Goal: Transaction & Acquisition: Obtain resource

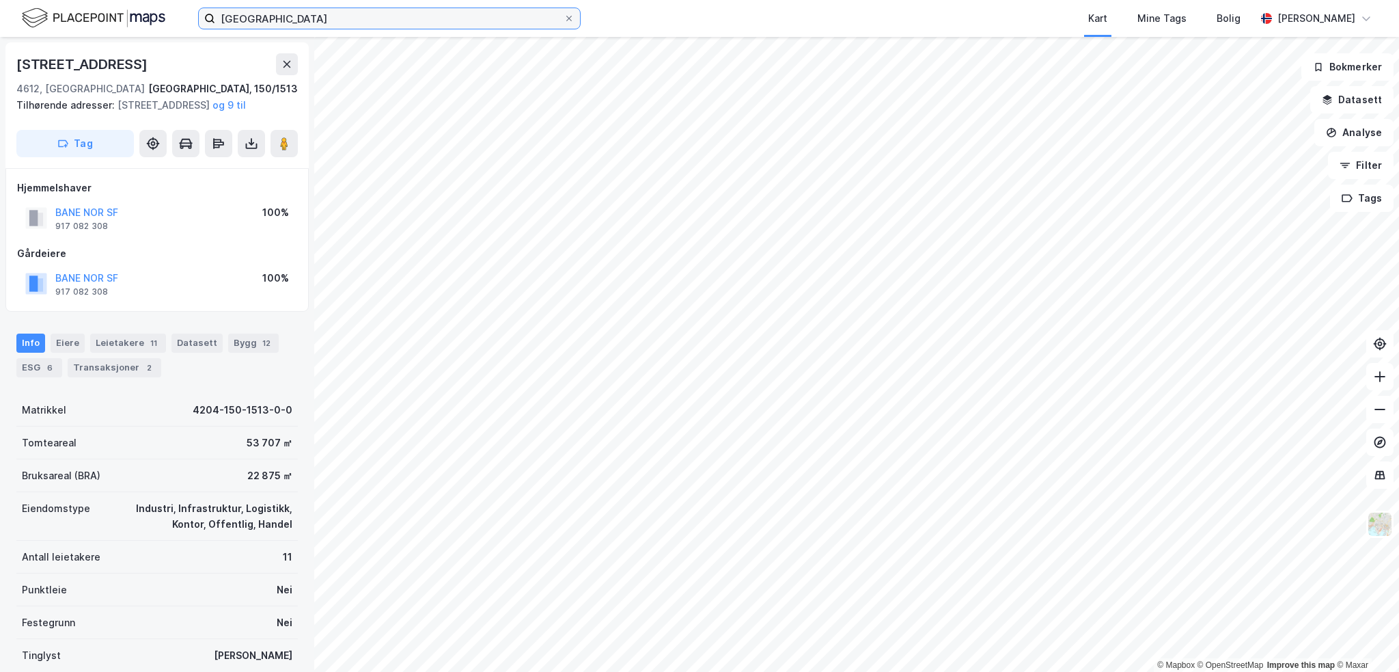
click at [346, 18] on input "[GEOGRAPHIC_DATA]" at bounding box center [389, 18] width 348 height 20
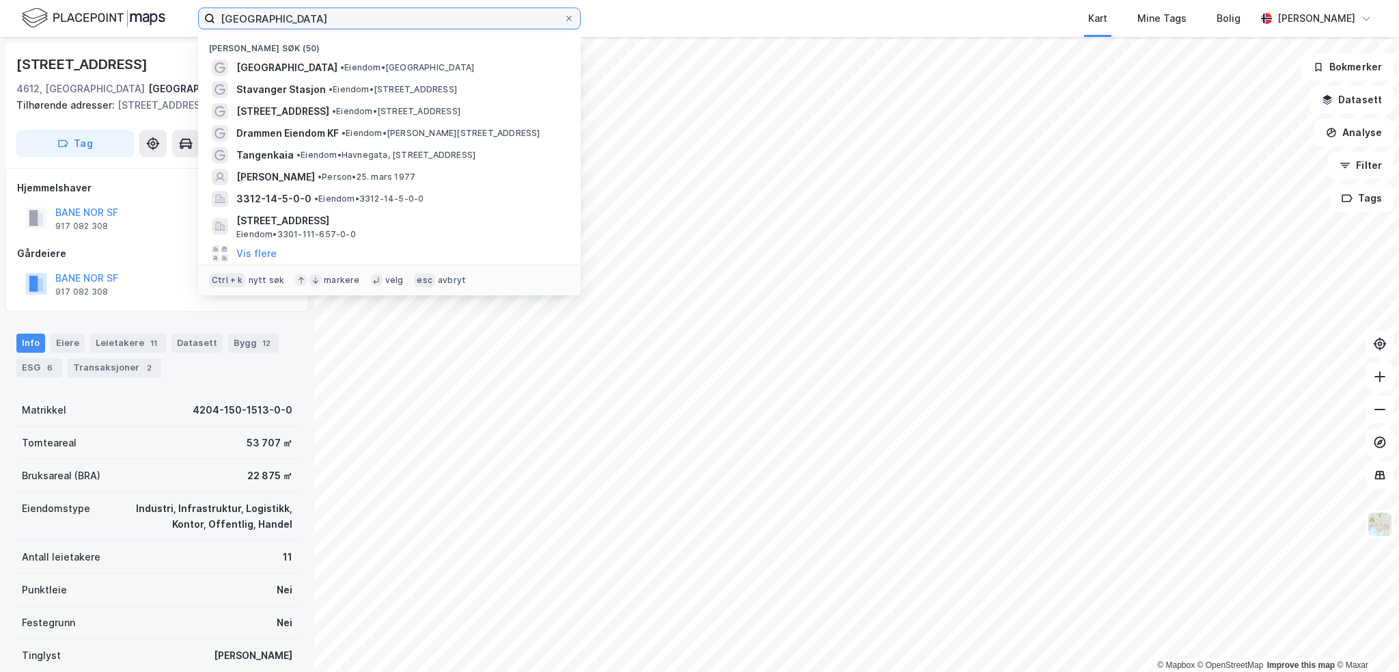
click at [346, 18] on input "[GEOGRAPHIC_DATA]" at bounding box center [389, 18] width 348 height 20
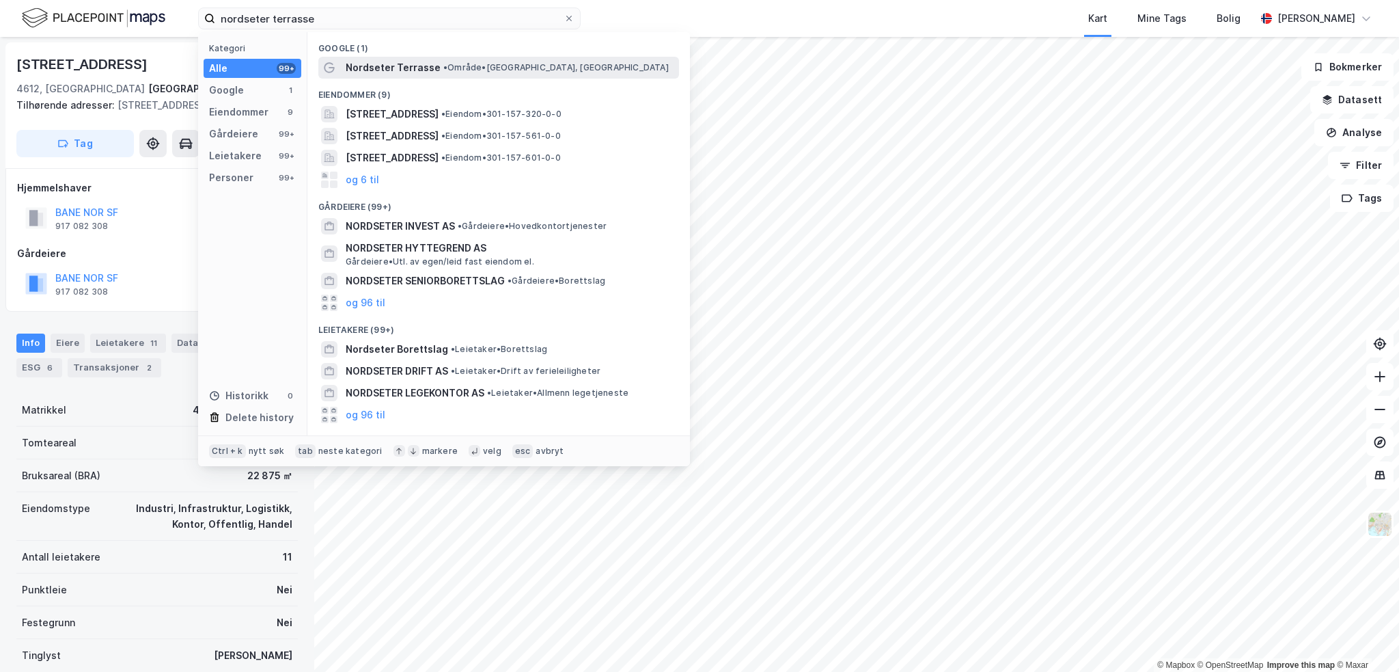
click at [388, 70] on span "Nordseter Terrasse" at bounding box center [393, 67] width 95 height 16
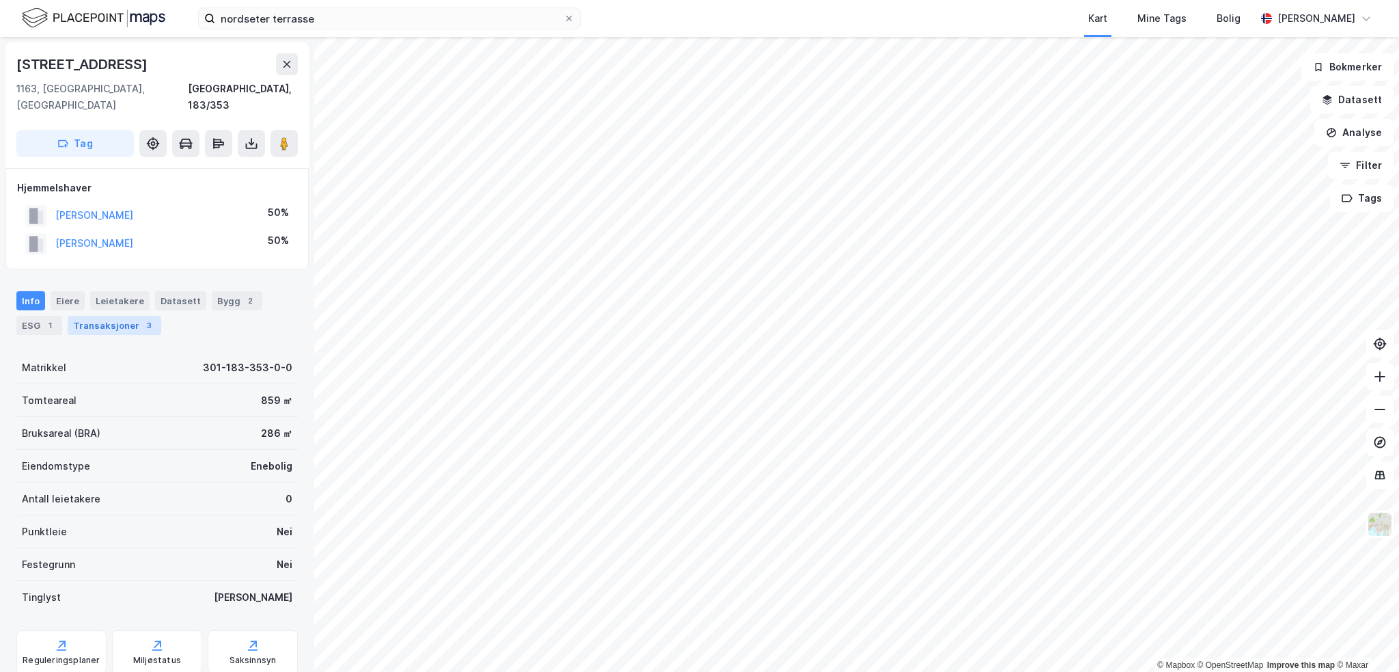
click at [118, 316] on div "Transaksjoner 3" at bounding box center [115, 325] width 94 height 19
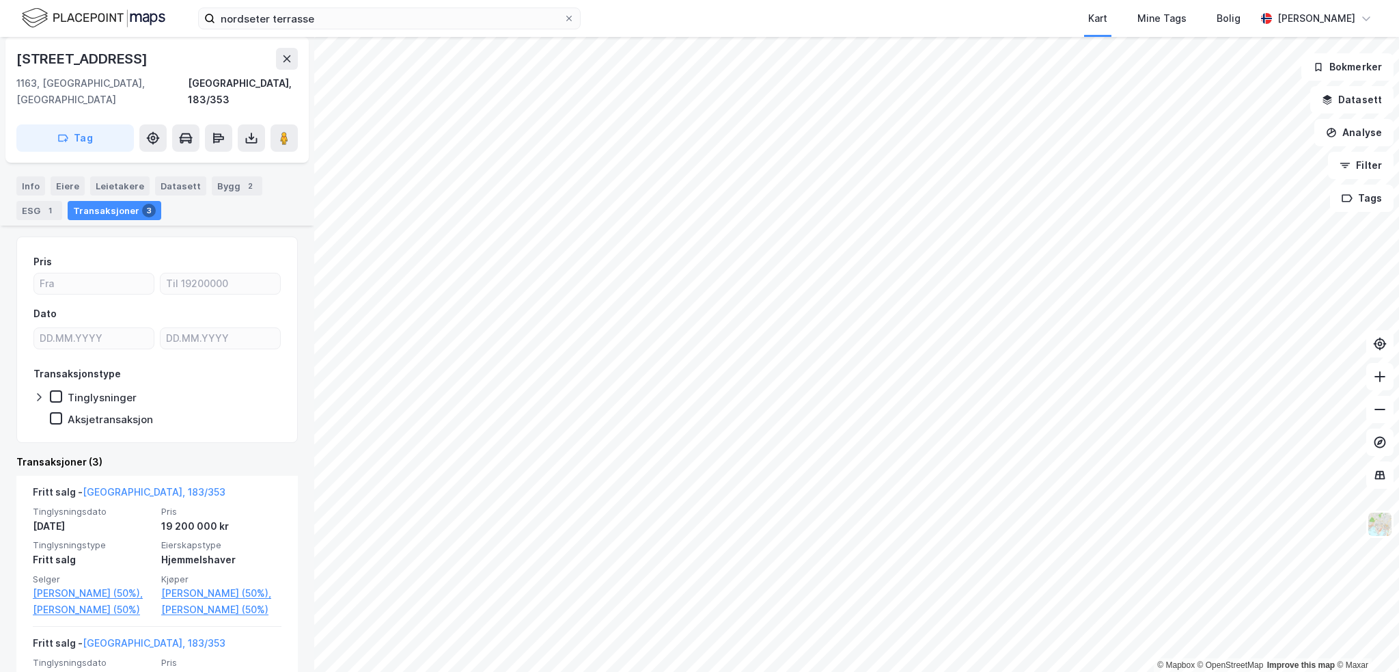
scroll to position [137, 0]
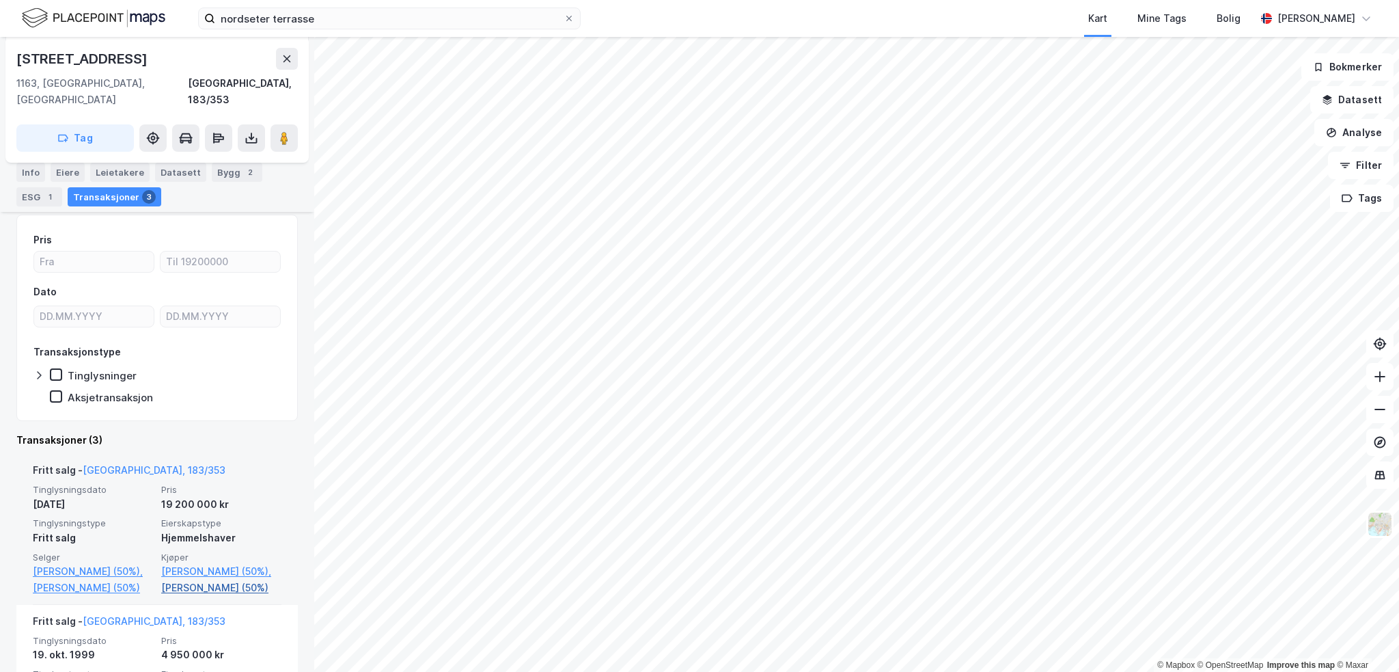
click at [249, 579] on link "[PERSON_NAME] (50%)" at bounding box center [221, 587] width 120 height 16
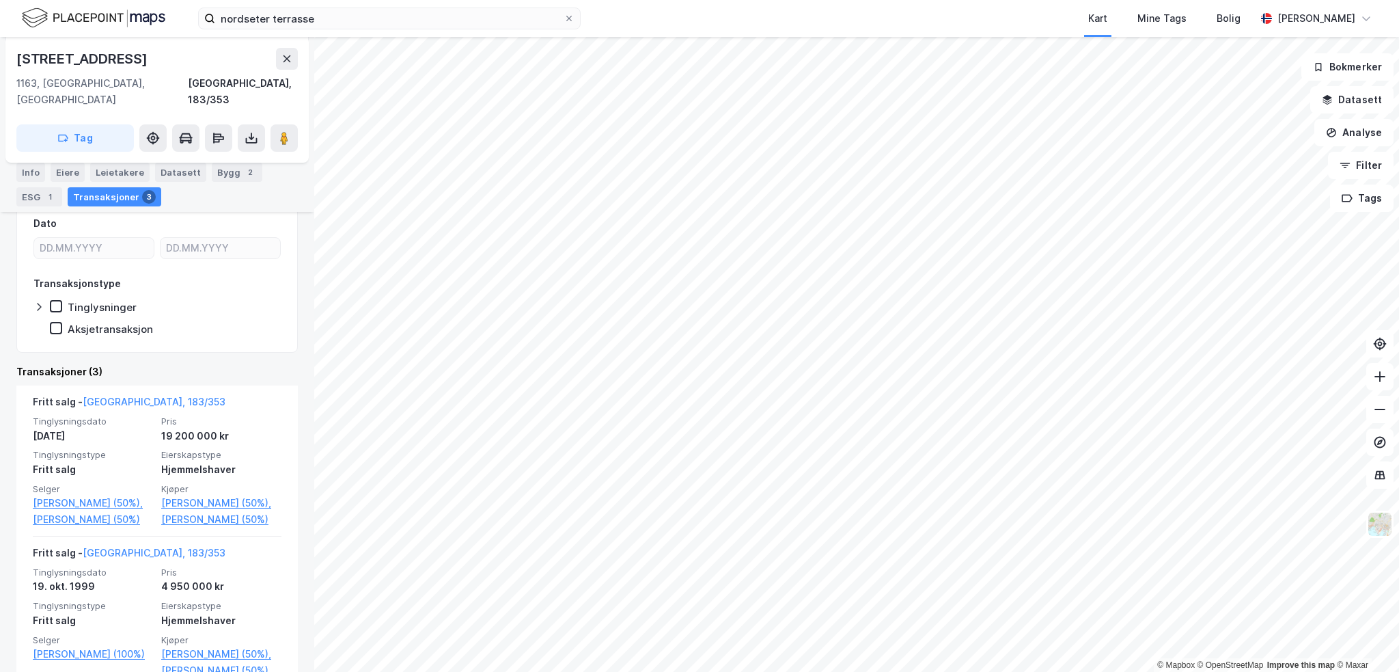
scroll to position [273, 0]
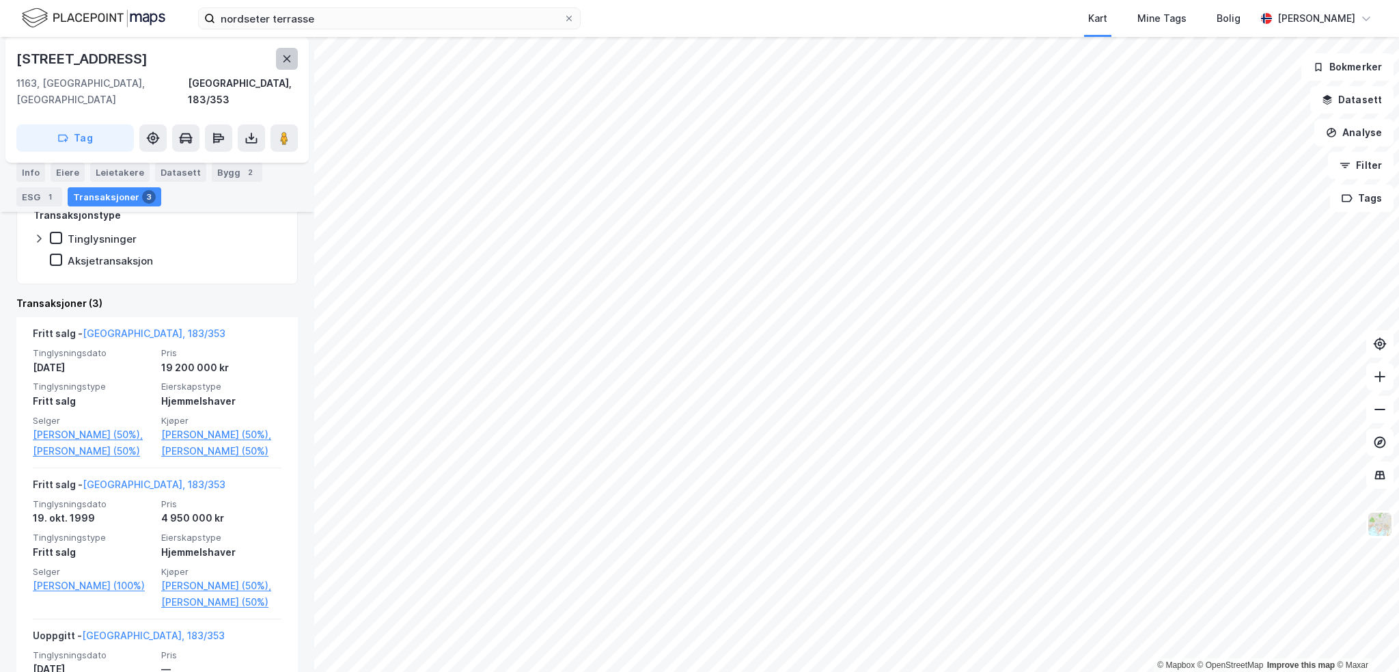
click at [287, 53] on icon at bounding box center [287, 58] width 11 height 11
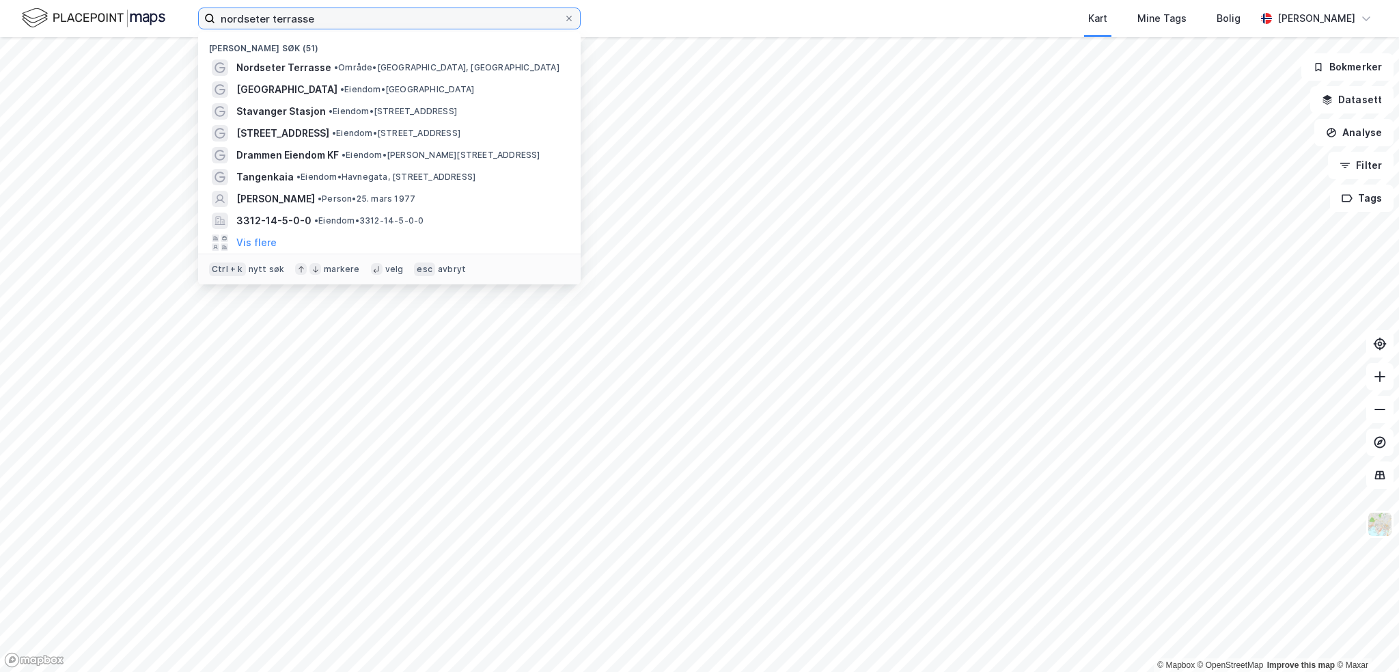
drag, startPoint x: 353, startPoint y: 14, endPoint x: 215, endPoint y: 11, distance: 138.1
click at [215, 11] on input "nordseter terrasse" at bounding box center [389, 18] width 348 height 20
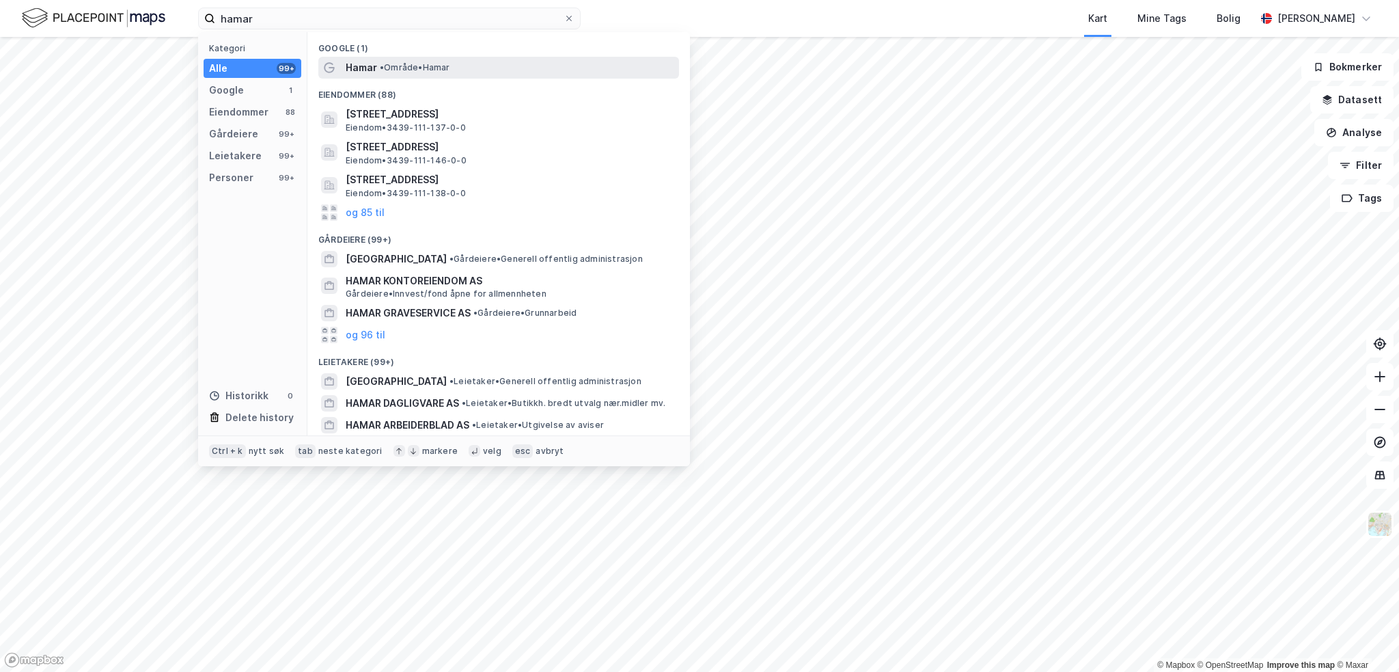
click at [417, 72] on span "• Område • [GEOGRAPHIC_DATA]" at bounding box center [415, 67] width 70 height 11
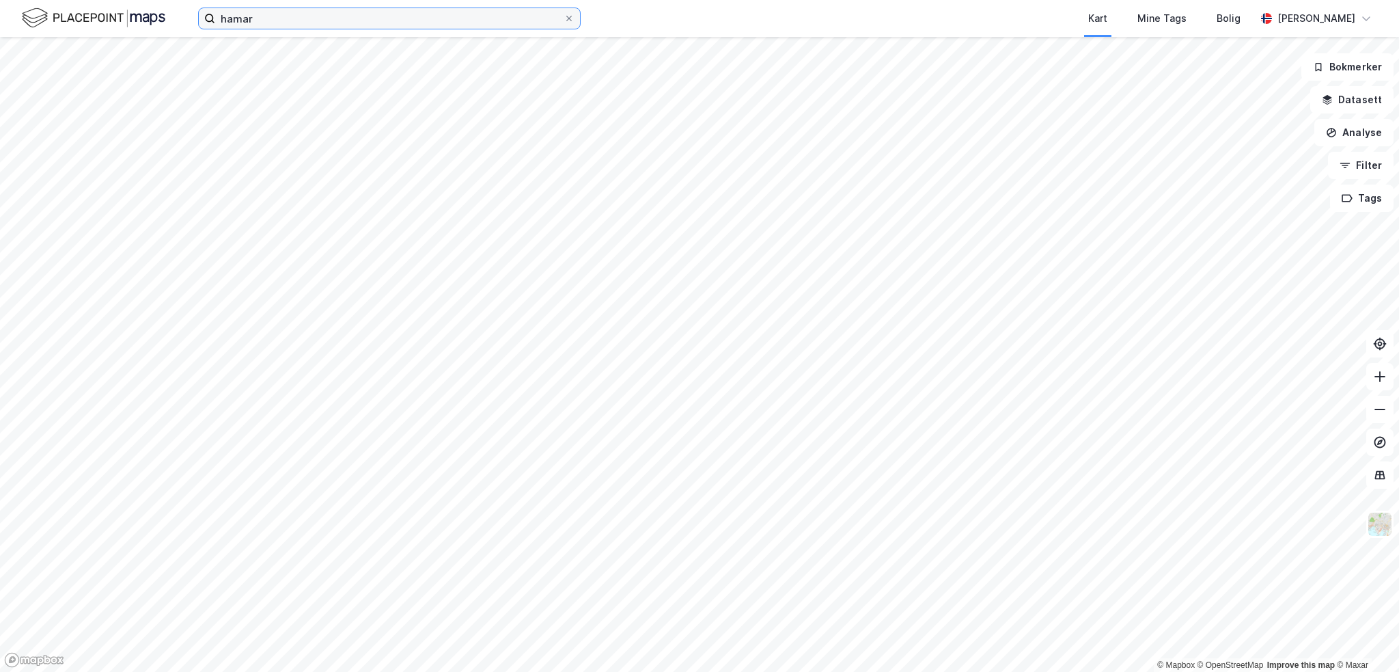
click at [325, 24] on input "hamar" at bounding box center [389, 18] width 348 height 20
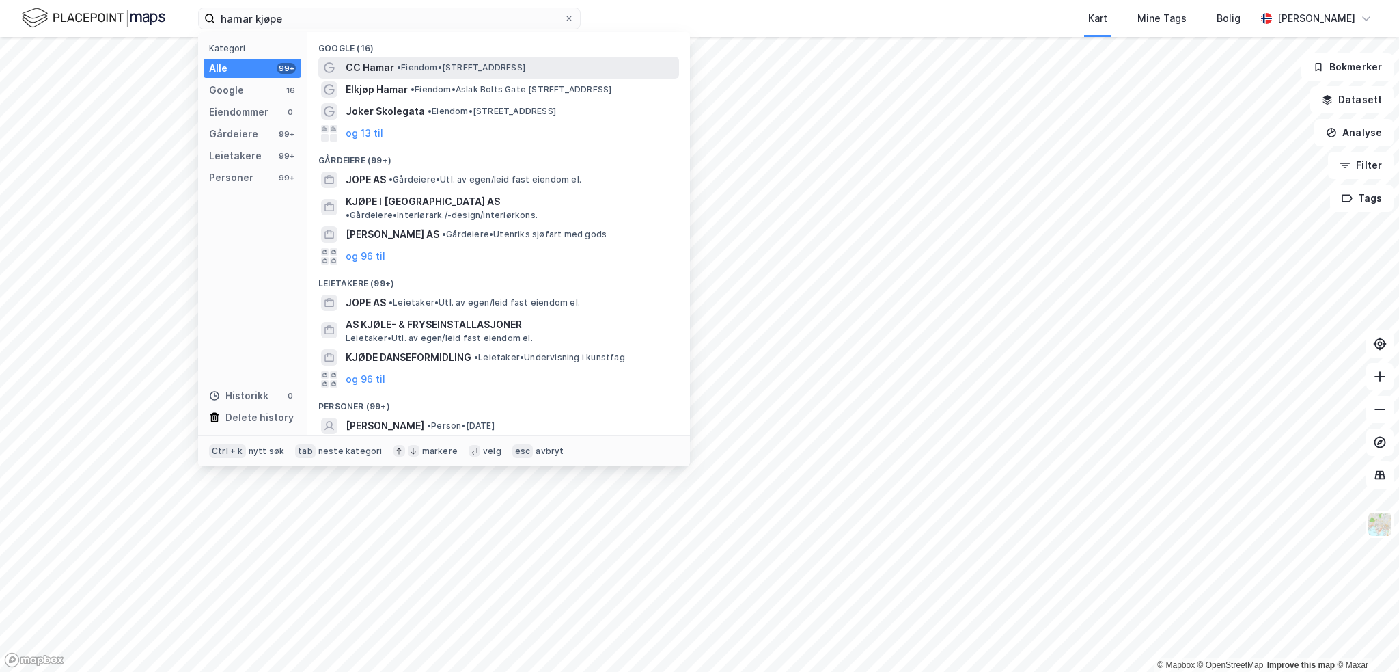
click at [365, 64] on span "CC Hamar" at bounding box center [370, 67] width 49 height 16
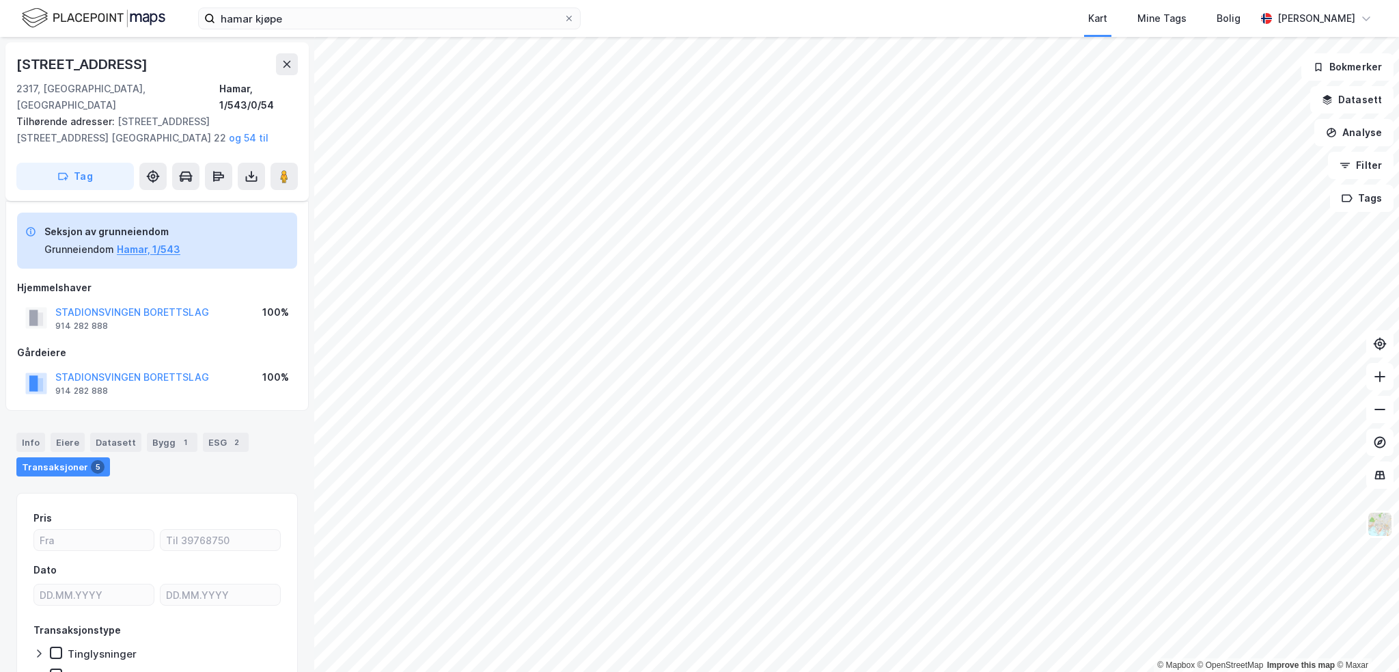
scroll to position [60, 0]
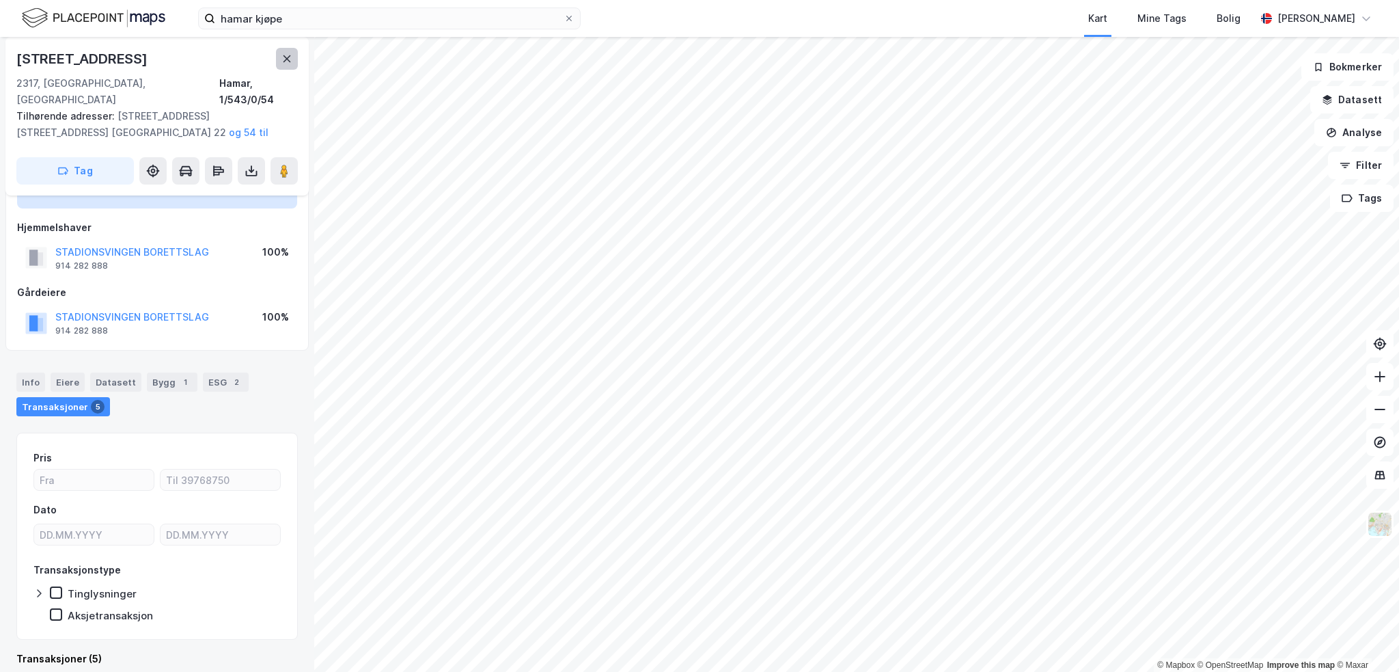
click at [279, 59] on button at bounding box center [287, 59] width 22 height 22
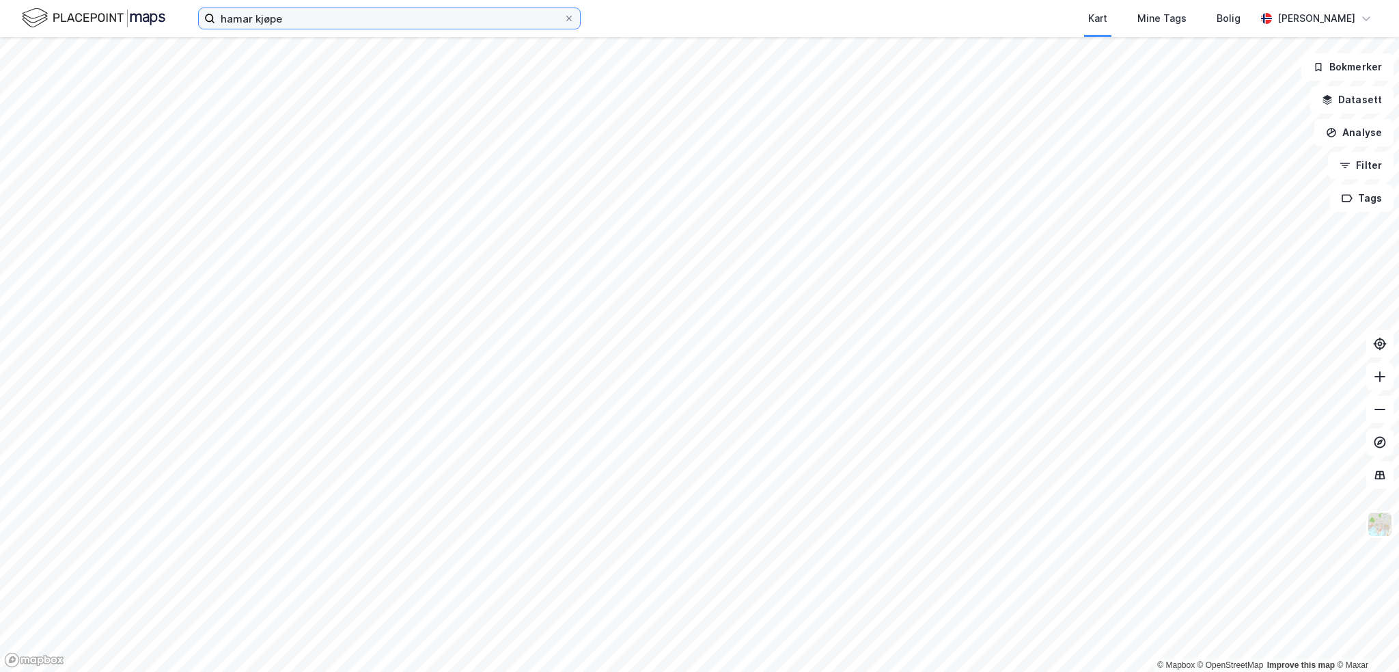
click at [310, 20] on input "hamar kjøpe" at bounding box center [389, 18] width 348 height 20
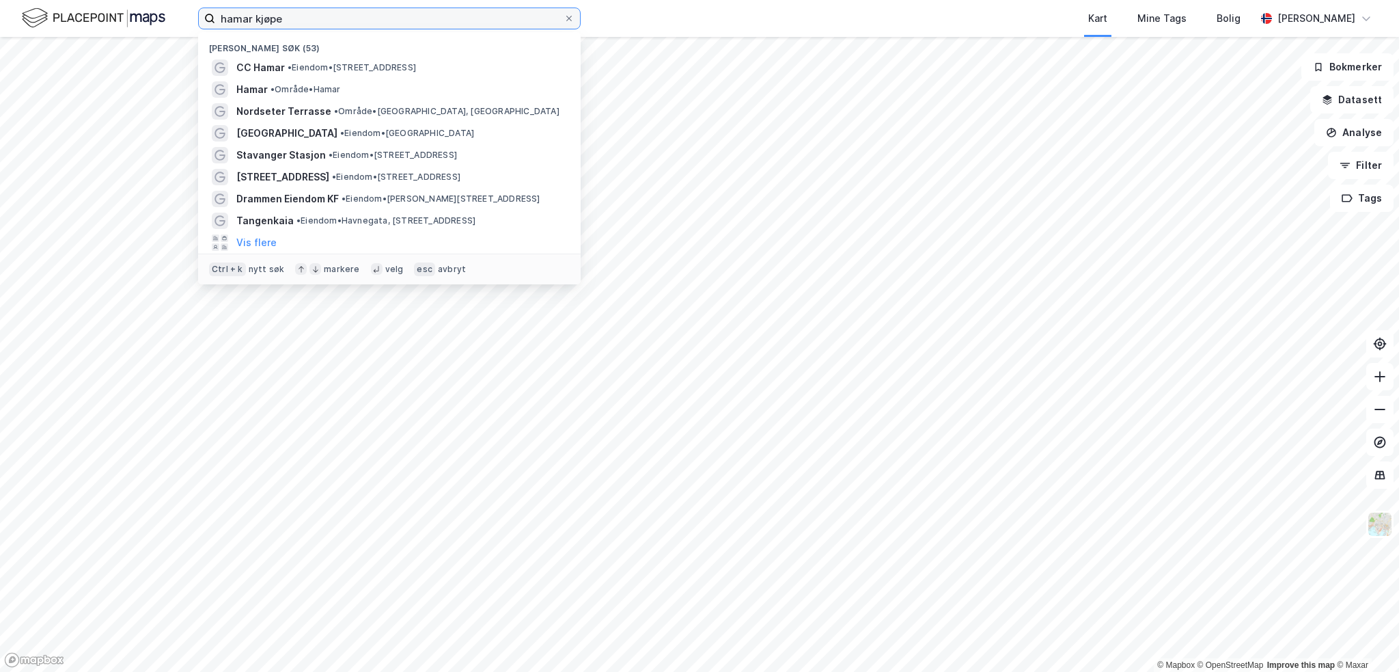
click at [310, 20] on input "hamar kjøpe" at bounding box center [389, 18] width 348 height 20
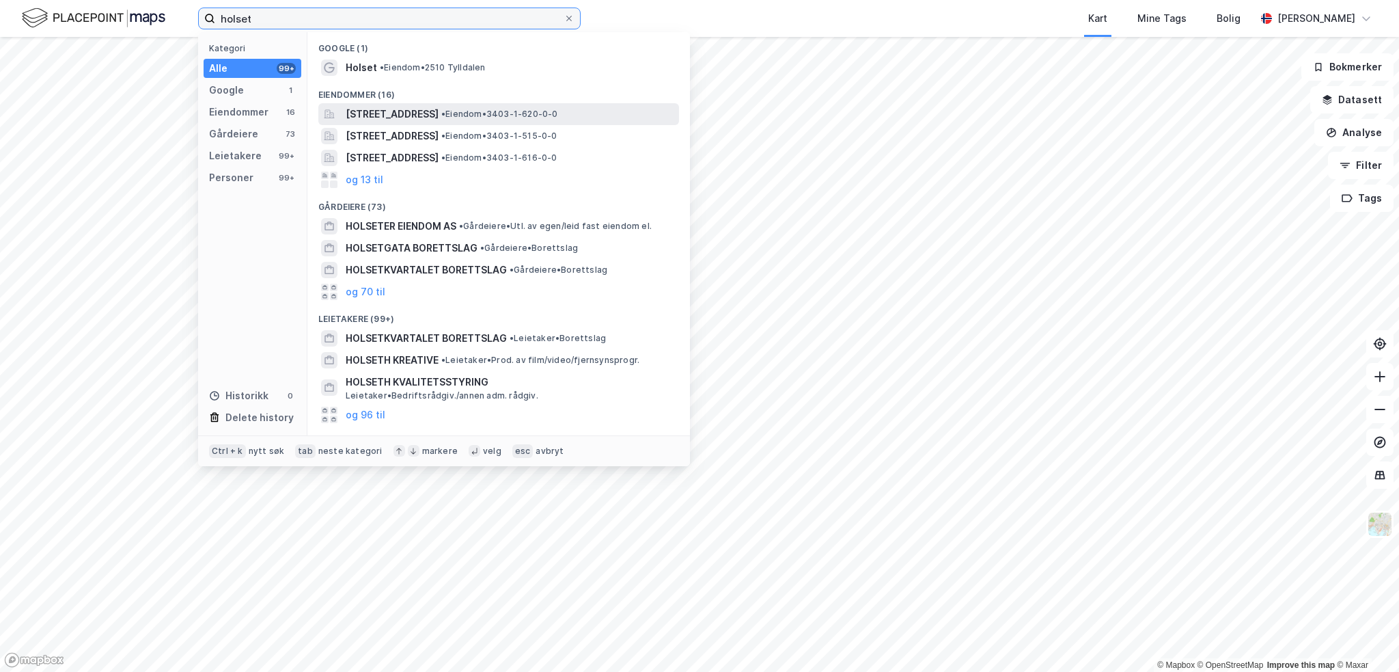
type input "holset"
click at [379, 112] on span "[STREET_ADDRESS]" at bounding box center [392, 114] width 93 height 16
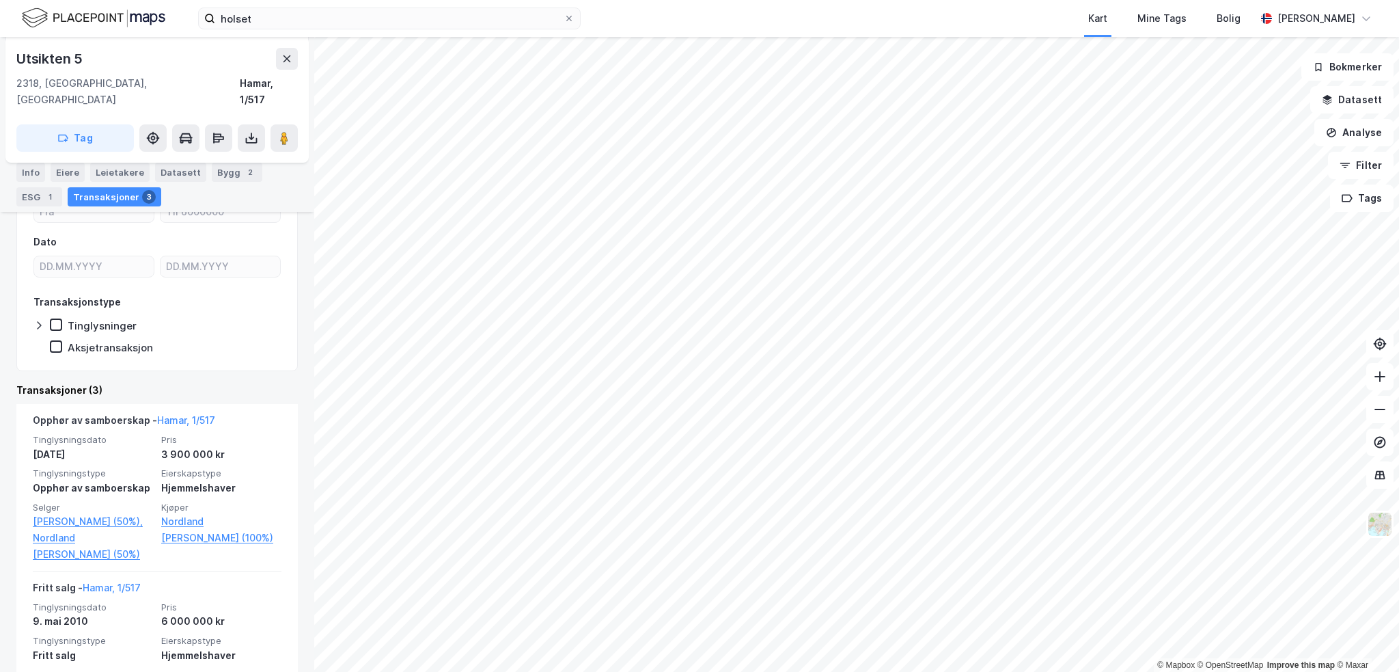
scroll to position [137, 0]
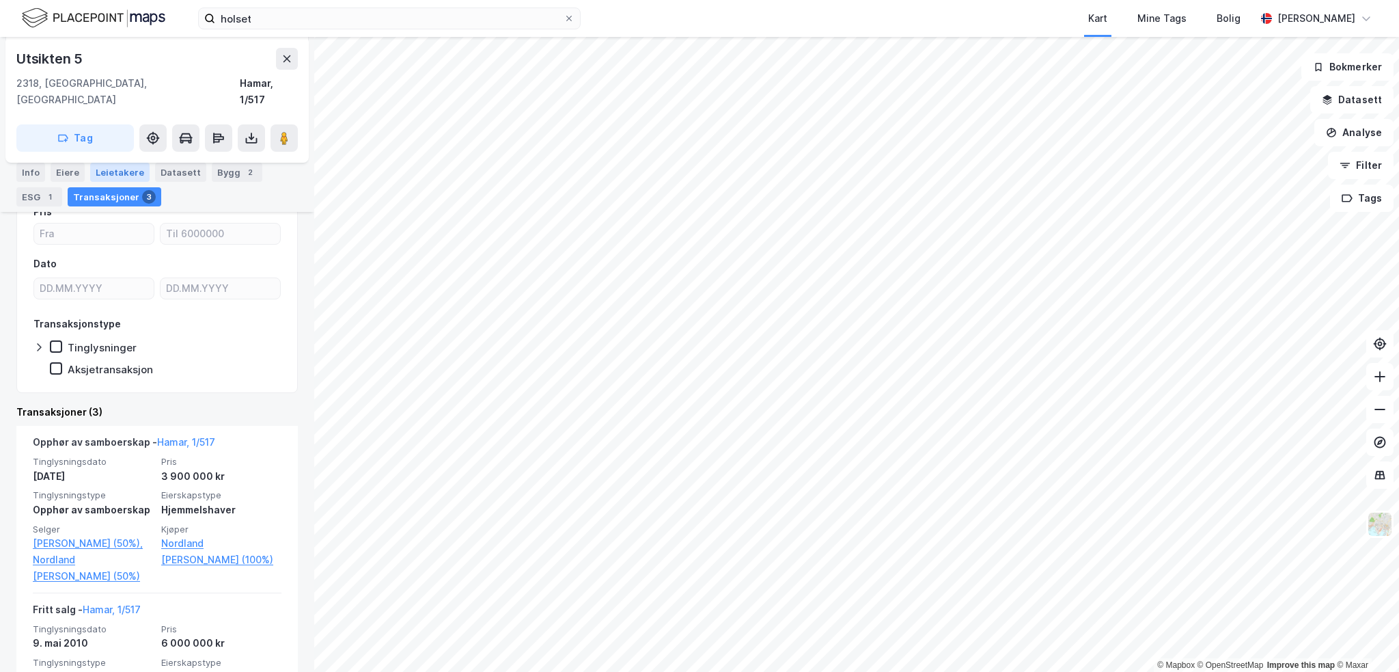
click at [126, 173] on div "Leietakere" at bounding box center [119, 172] width 59 height 19
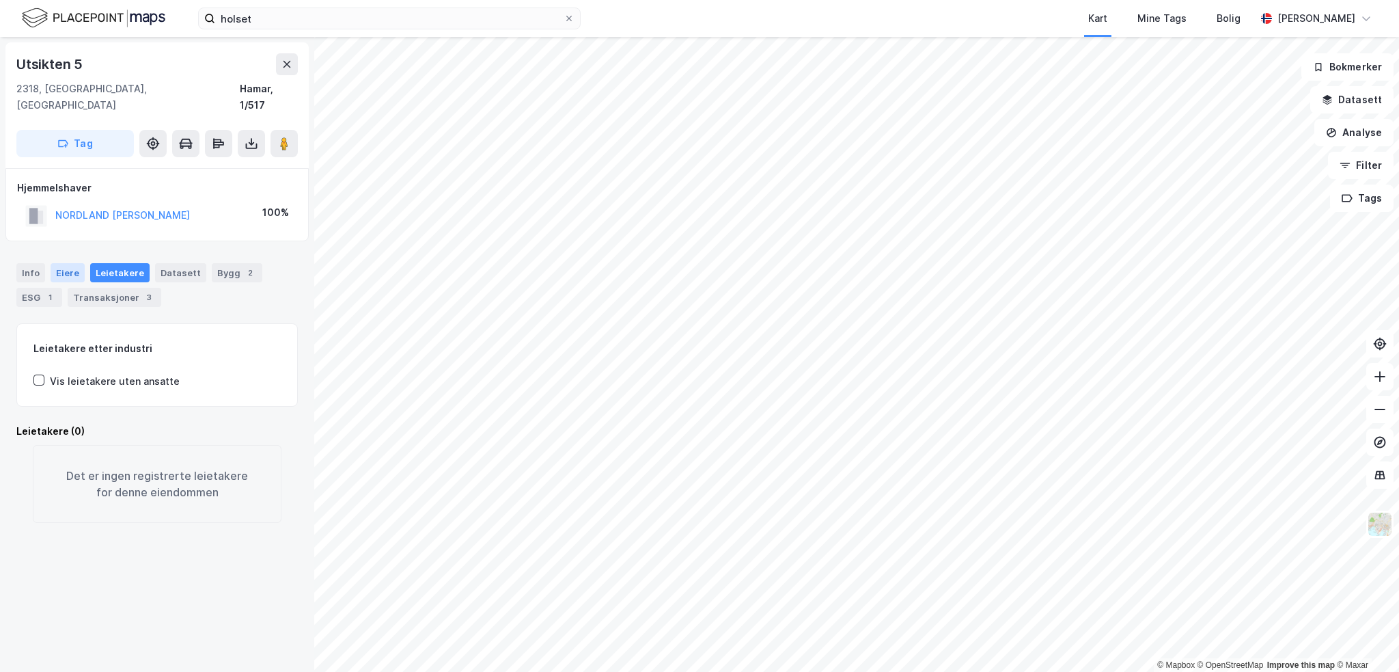
click at [64, 263] on div "Eiere" at bounding box center [68, 272] width 34 height 19
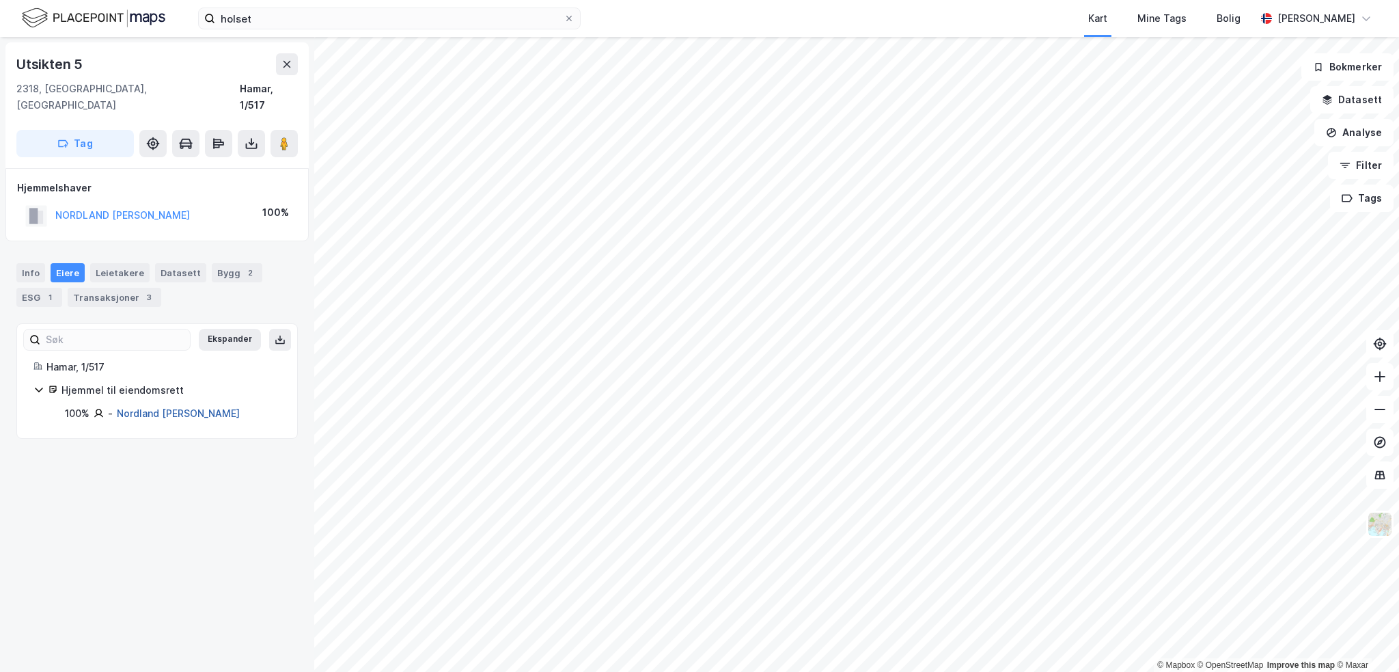
click at [144, 407] on link "Nordland [PERSON_NAME]" at bounding box center [178, 413] width 123 height 12
click at [24, 263] on div "Info" at bounding box center [30, 272] width 29 height 19
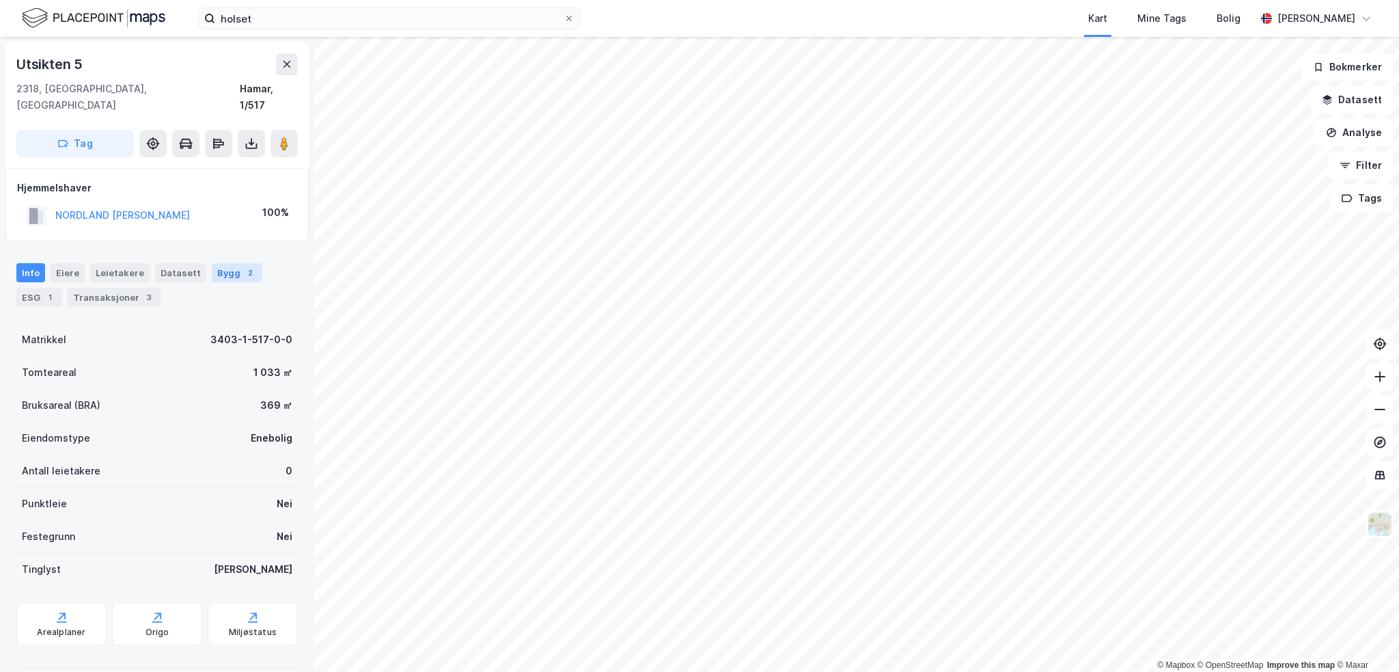
click at [223, 263] on div "Bygg 2" at bounding box center [237, 272] width 51 height 19
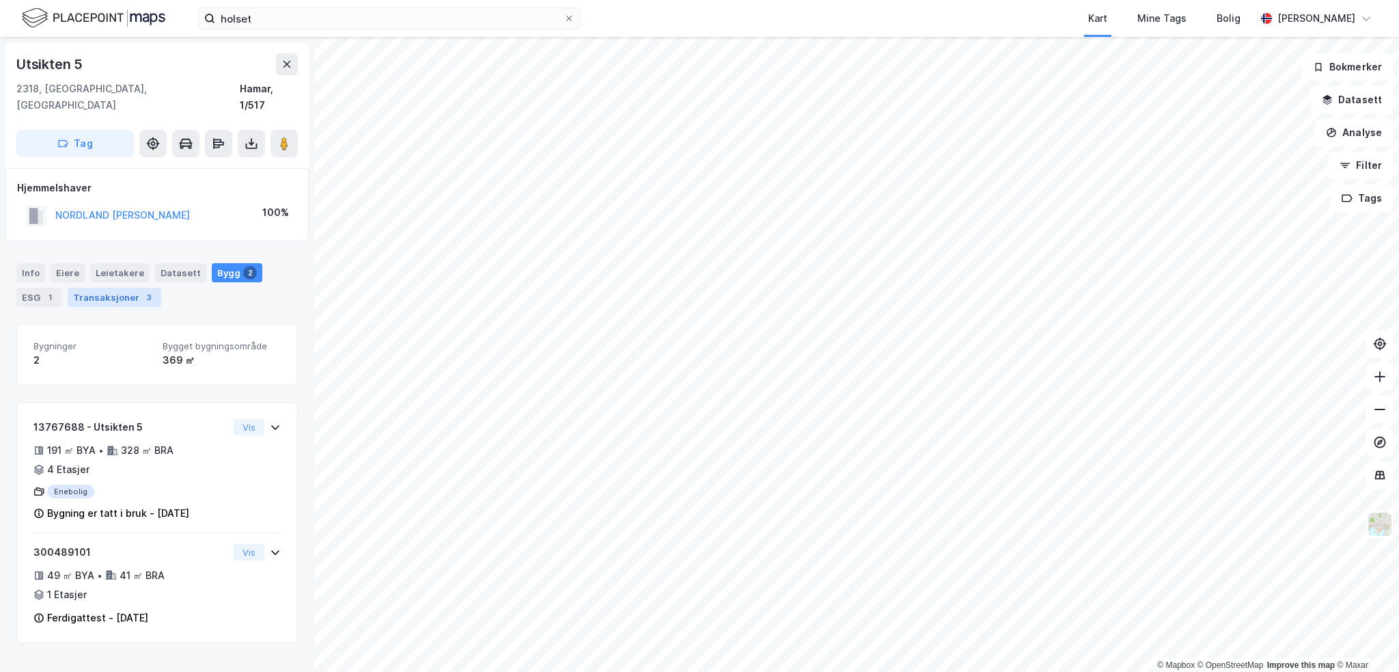
click at [98, 288] on div "Transaksjoner 3" at bounding box center [115, 297] width 94 height 19
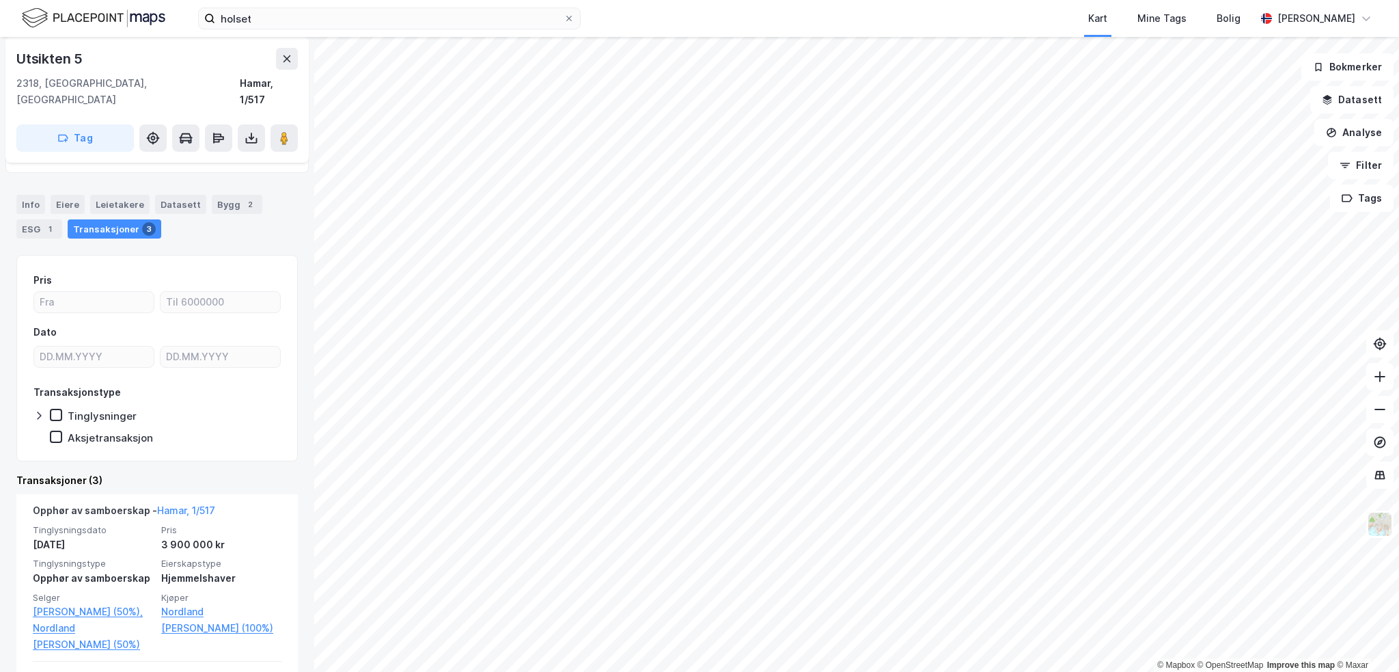
scroll to position [137, 0]
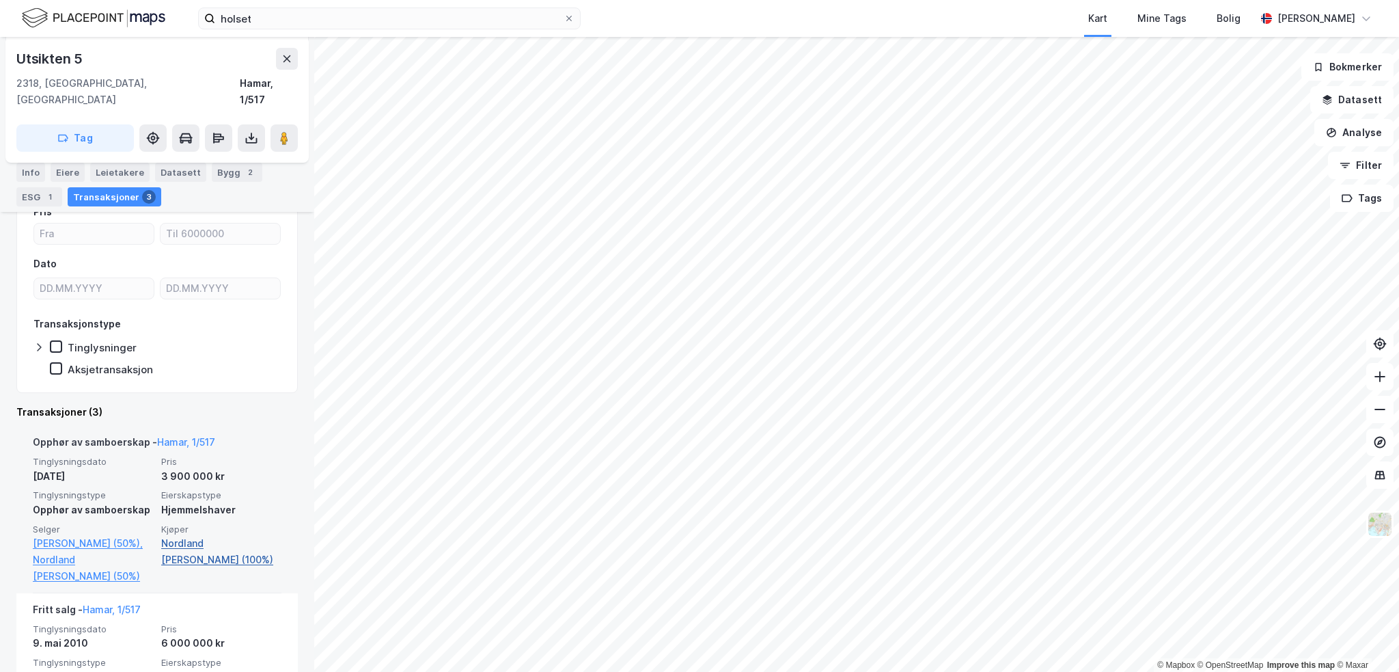
click at [187, 535] on link "Nordland [PERSON_NAME] (100%)" at bounding box center [221, 551] width 120 height 33
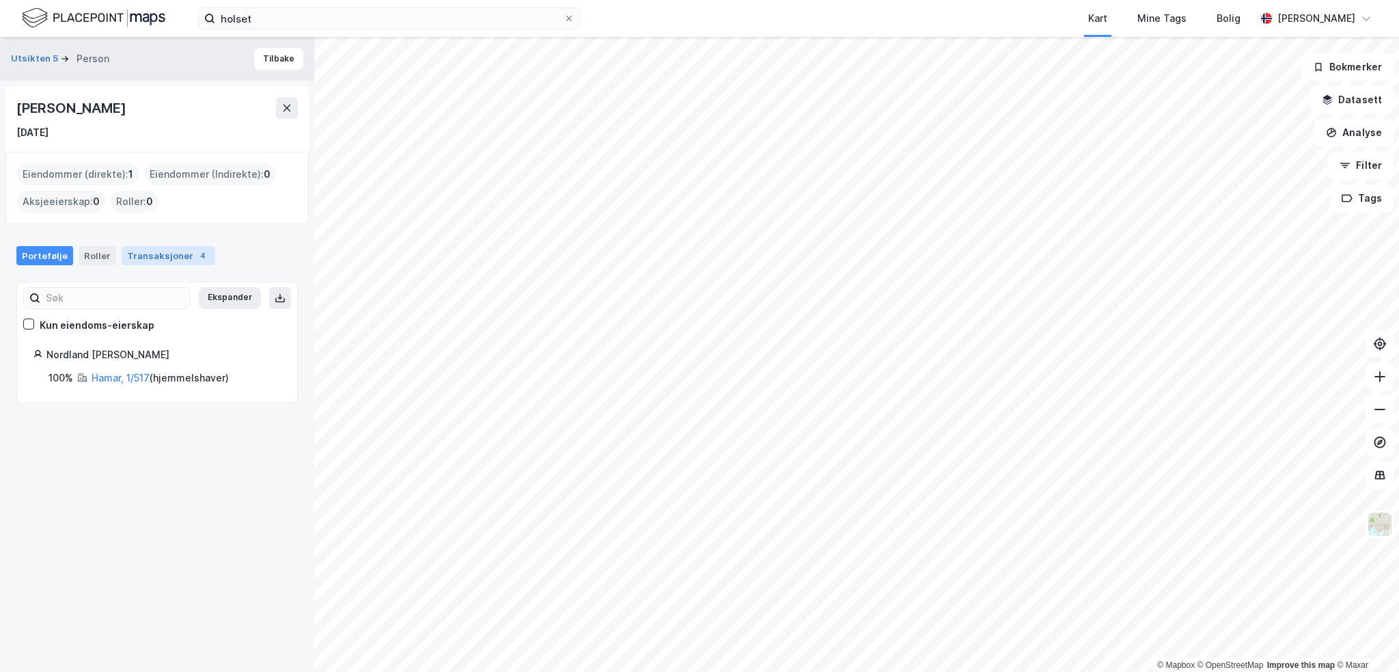
click at [156, 258] on div "Transaksjoner 4" at bounding box center [169, 255] width 94 height 19
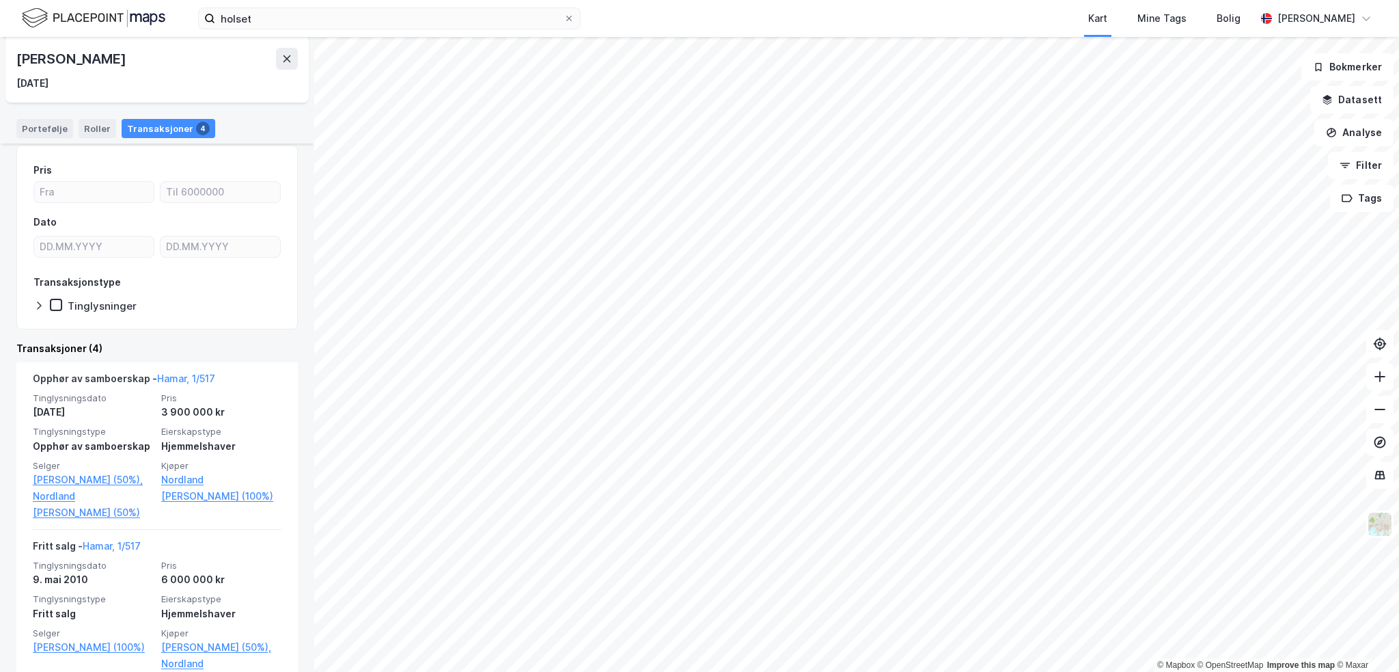
scroll to position [205, 0]
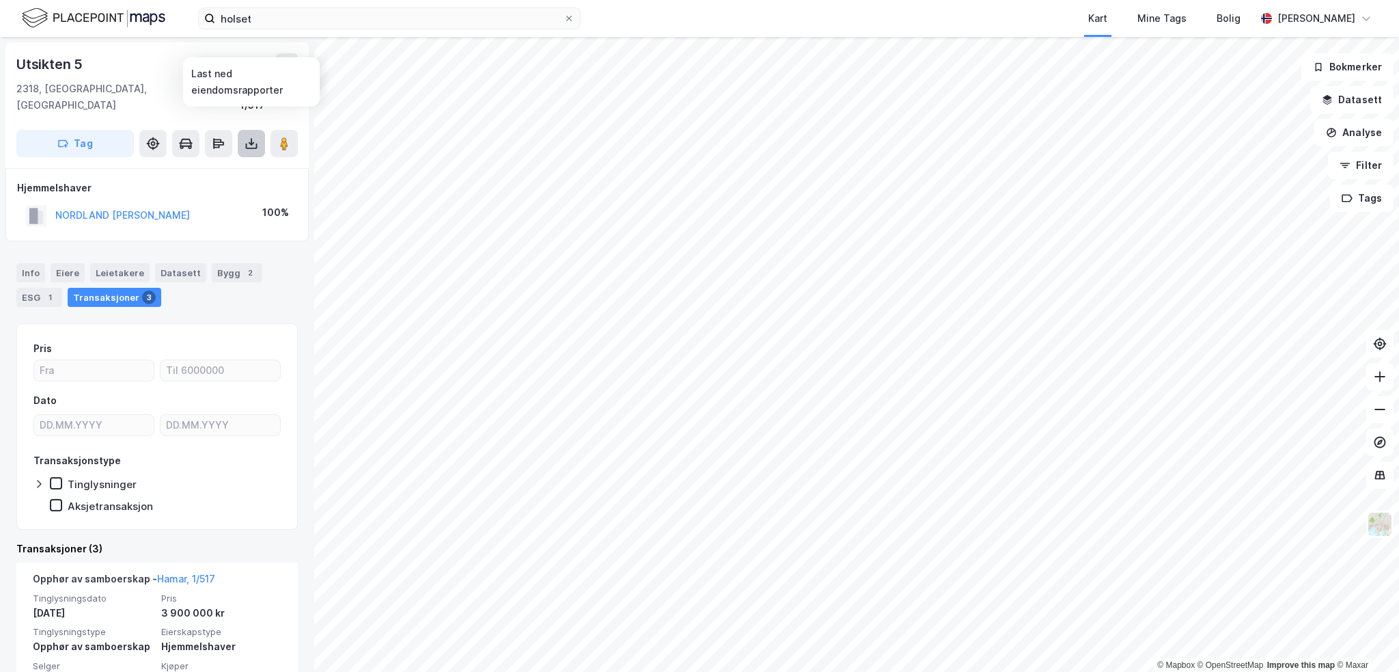
click at [256, 143] on icon at bounding box center [252, 145] width 12 height 5
click at [234, 160] on div "Last ned grunnbok" at bounding box center [193, 171] width 146 height 22
